Goal: Communication & Community: Answer question/provide support

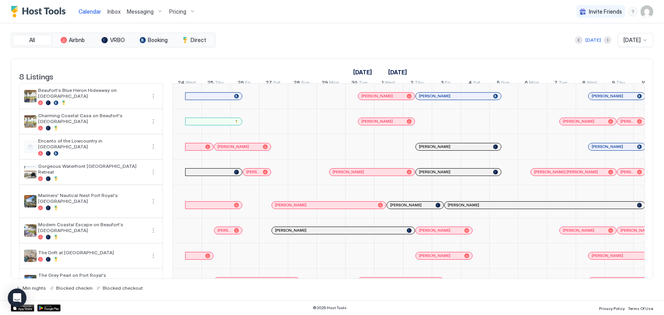
scroll to position [0, 576]
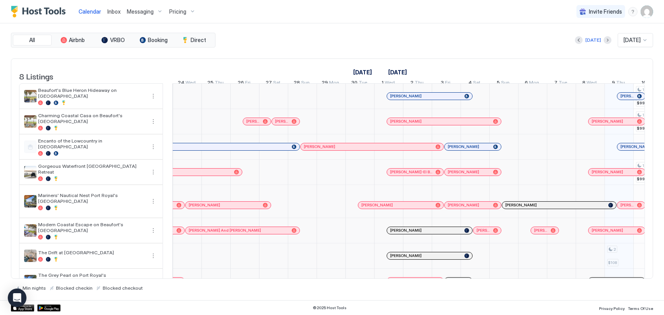
click at [124, 11] on div "Messaging" at bounding box center [145, 11] width 42 height 13
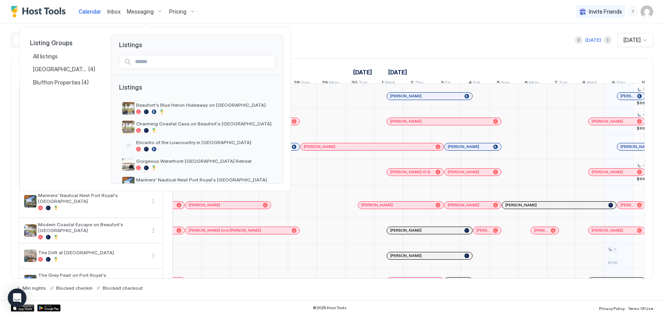
click at [117, 10] on div at bounding box center [332, 157] width 664 height 315
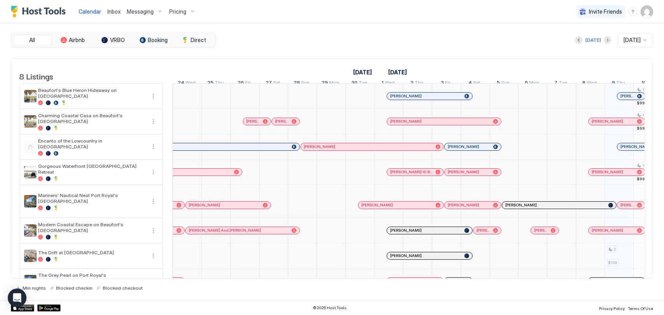
click at [117, 11] on span "Inbox" at bounding box center [113, 11] width 13 height 7
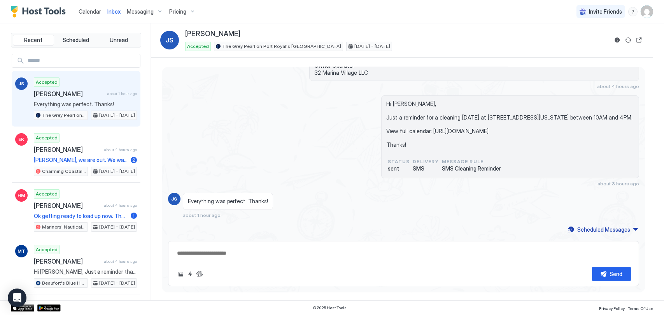
scroll to position [1618, 0]
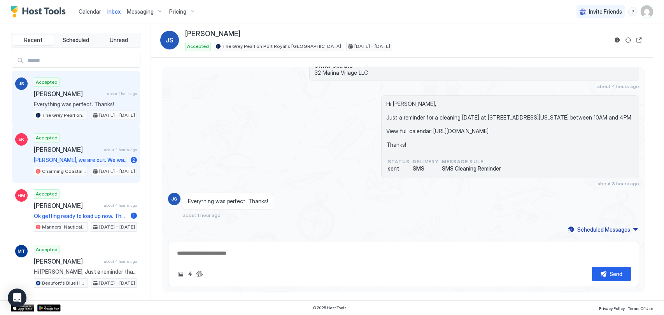
click at [75, 147] on span "[PERSON_NAME]" at bounding box center [67, 150] width 67 height 8
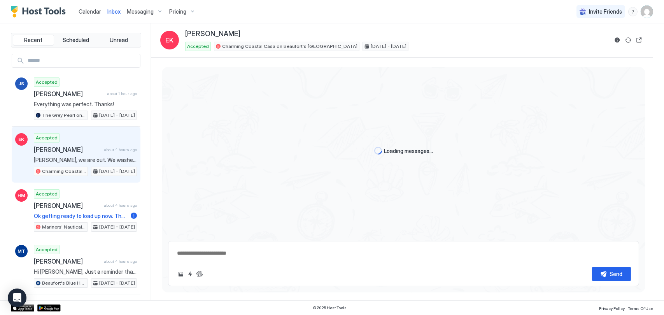
scroll to position [1285, 0]
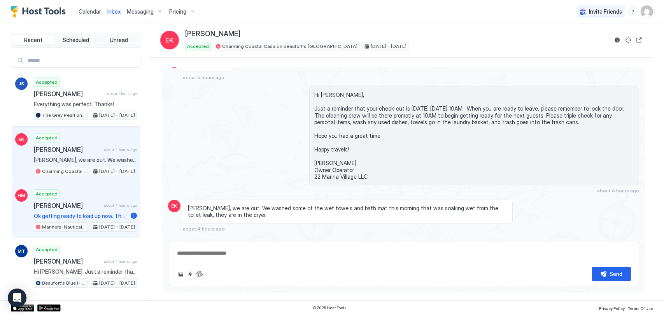
click at [90, 210] on div "Accepted [PERSON_NAME] about 4 hours ago Ok getting ready to load up now. The b…" at bounding box center [85, 210] width 103 height 43
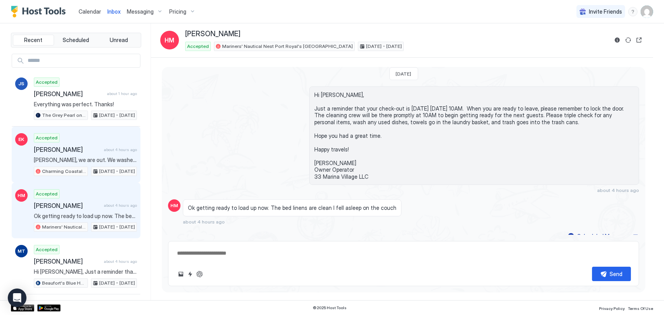
click at [80, 143] on div "Accepted [PERSON_NAME] about 4 hours ago [PERSON_NAME], we are out. We washed s…" at bounding box center [85, 154] width 103 height 43
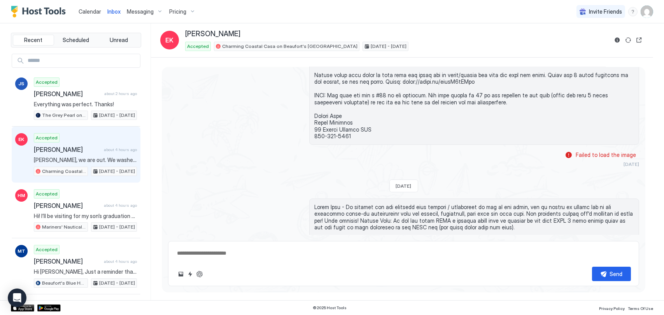
scroll to position [510, 0]
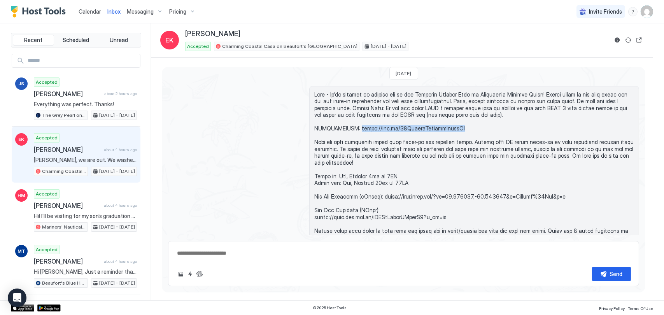
drag, startPoint x: 442, startPoint y: 121, endPoint x: 354, endPoint y: 123, distance: 87.9
click at [354, 123] on span at bounding box center [474, 193] width 320 height 204
copy span "[URL][DOMAIN_NAME]"
click at [387, 126] on span at bounding box center [474, 193] width 320 height 204
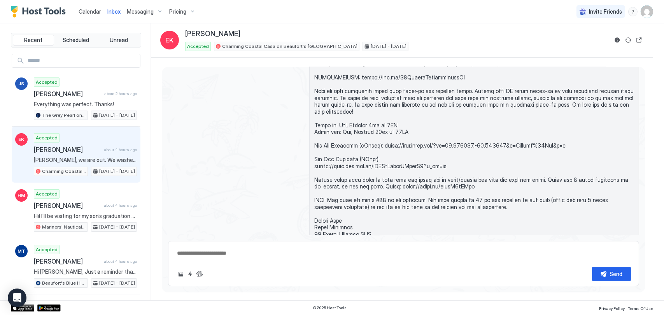
scroll to position [588, 0]
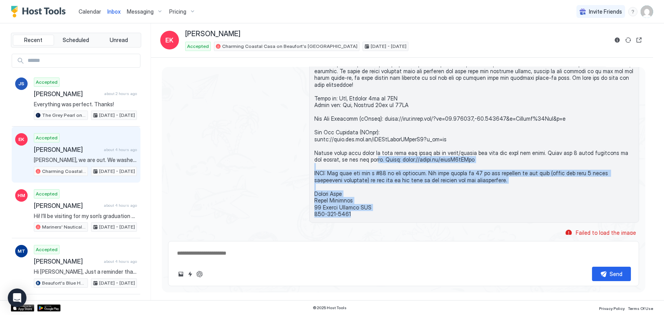
drag, startPoint x: 351, startPoint y: 200, endPoint x: 365, endPoint y: 149, distance: 52.5
click at [365, 149] on span at bounding box center [474, 115] width 320 height 204
drag, startPoint x: 365, startPoint y: 149, endPoint x: 402, endPoint y: 173, distance: 44.1
click at [402, 173] on span at bounding box center [474, 115] width 320 height 204
click at [403, 175] on span at bounding box center [474, 115] width 320 height 204
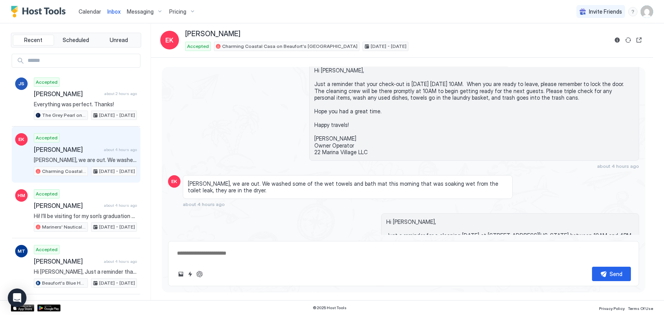
scroll to position [1366, 0]
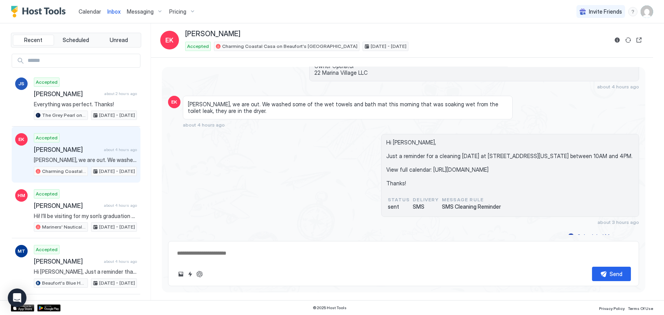
drag, startPoint x: 87, startPoint y: 9, endPoint x: 81, endPoint y: 10, distance: 5.9
click at [87, 9] on span "Calendar" at bounding box center [90, 11] width 23 height 7
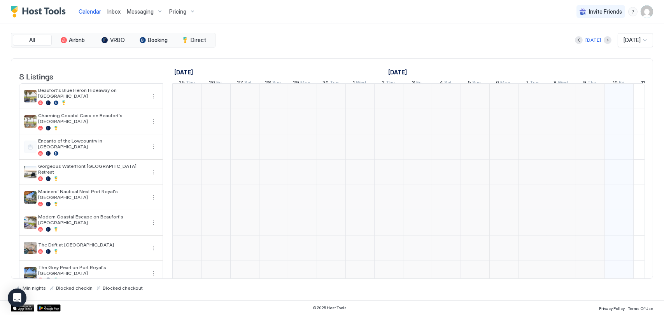
scroll to position [0, 432]
